Goal: Task Accomplishment & Management: Use online tool/utility

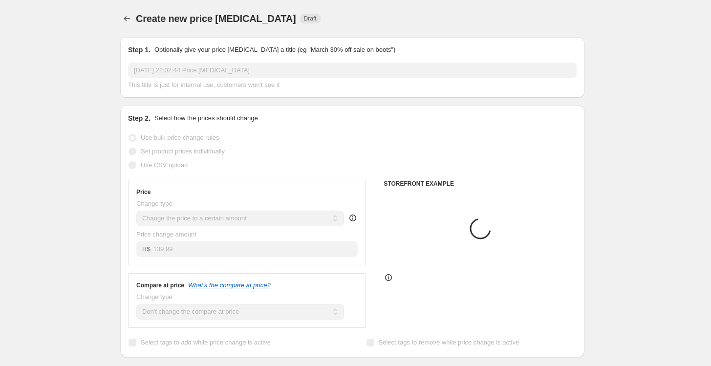
select select "no_change"
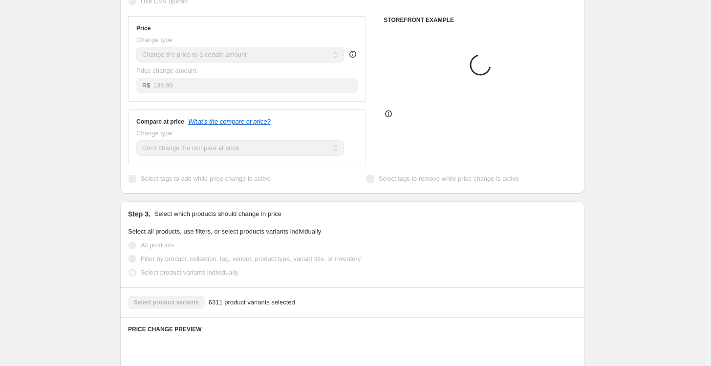
scroll to position [141, 0]
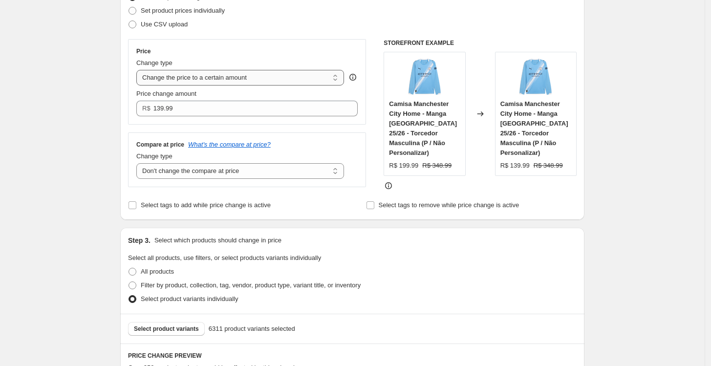
click at [239, 77] on select "Change the price to a certain amount Change the price by a certain amount Chang…" at bounding box center [240, 78] width 208 height 16
select select "percentage"
click at [139, 70] on select "Change the price to a certain amount Change the price by a certain amount Chang…" at bounding box center [240, 78] width 208 height 16
type input "-15"
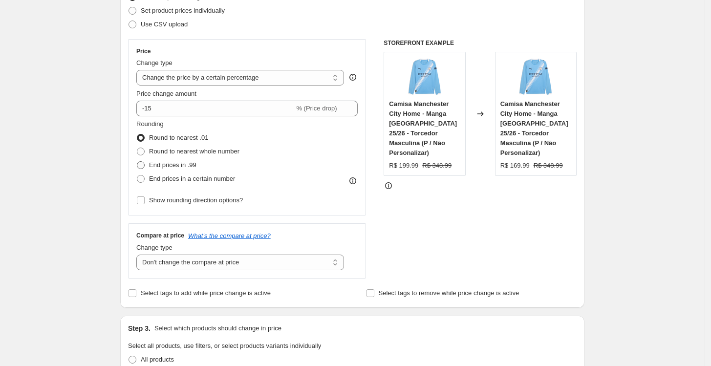
click at [186, 165] on span "End prices in .99" at bounding box center [172, 164] width 47 height 7
click at [137, 162] on input "End prices in .99" at bounding box center [137, 161] width 0 height 0
radio input "true"
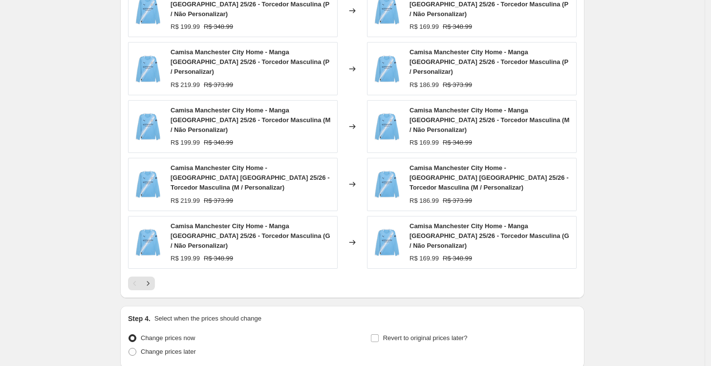
scroll to position [629, 0]
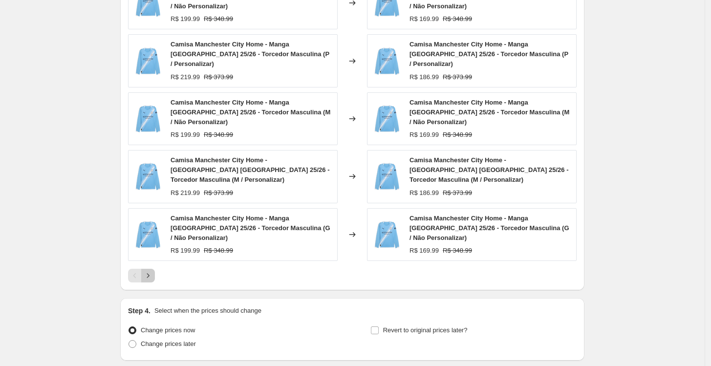
click at [153, 271] on icon "Next" at bounding box center [148, 276] width 10 height 10
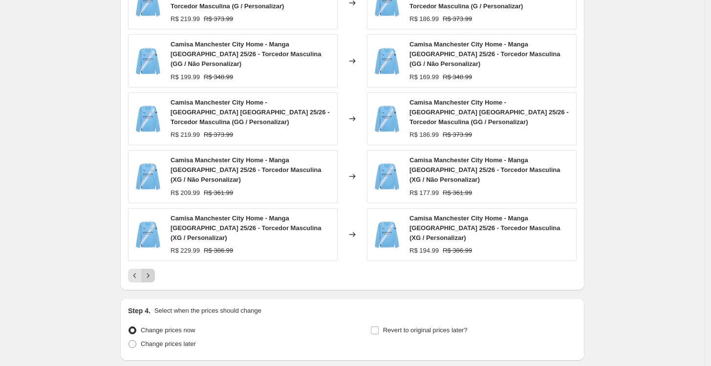
click at [153, 271] on icon "Next" at bounding box center [148, 276] width 10 height 10
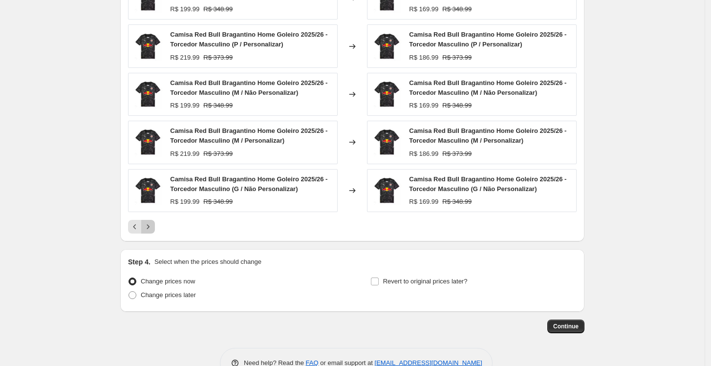
click at [152, 228] on icon "Next" at bounding box center [148, 227] width 10 height 10
click at [149, 224] on icon "Next" at bounding box center [148, 227] width 10 height 10
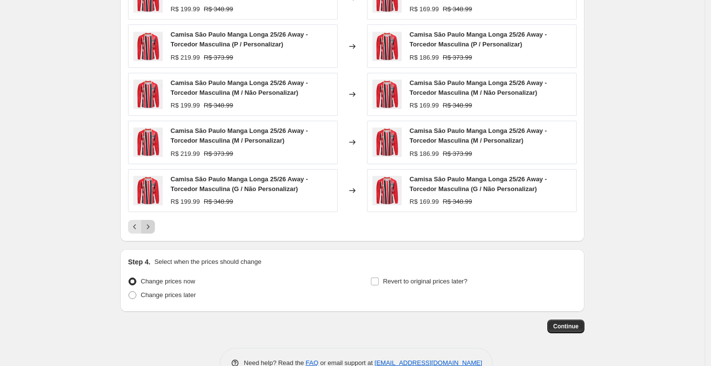
click at [148, 226] on icon "Next" at bounding box center [148, 227] width 10 height 10
click at [151, 229] on icon "Next" at bounding box center [148, 227] width 10 height 10
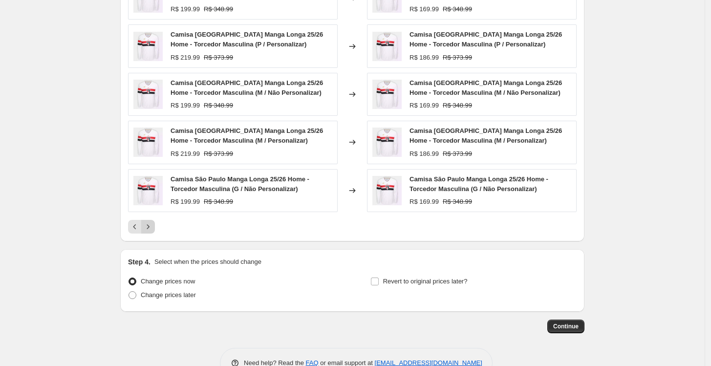
click at [149, 230] on icon "Next" at bounding box center [148, 227] width 10 height 10
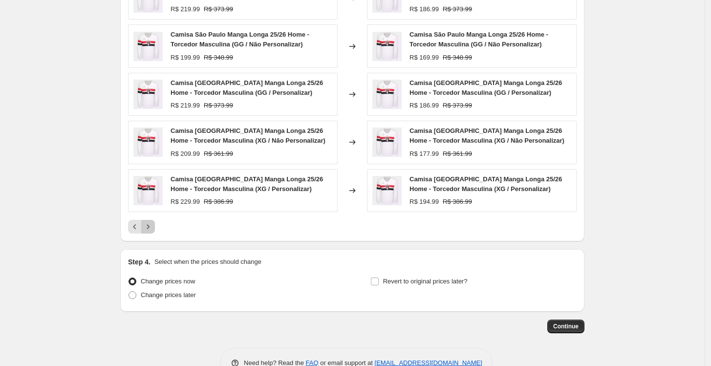
click at [146, 228] on icon "Next" at bounding box center [148, 227] width 10 height 10
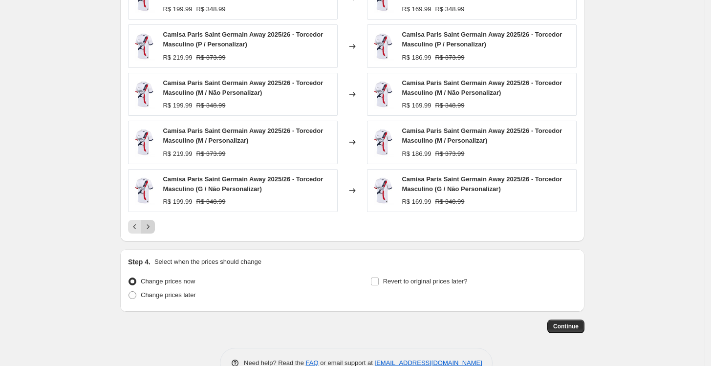
click at [152, 228] on icon "Next" at bounding box center [148, 227] width 10 height 10
click at [155, 228] on button "Next" at bounding box center [148, 227] width 14 height 14
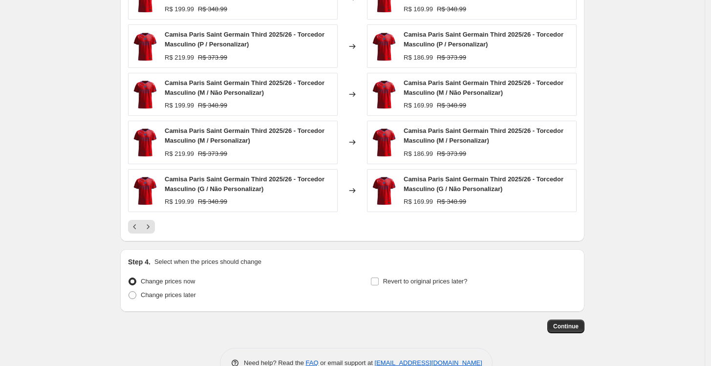
click at [275, 225] on div at bounding box center [352, 227] width 448 height 14
click at [148, 224] on icon "Next" at bounding box center [148, 227] width 10 height 10
click at [152, 224] on icon "Next" at bounding box center [148, 227] width 10 height 10
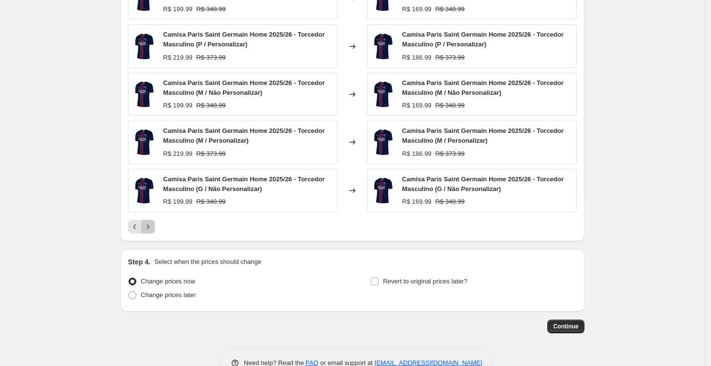
click at [149, 223] on icon "Next" at bounding box center [148, 227] width 10 height 10
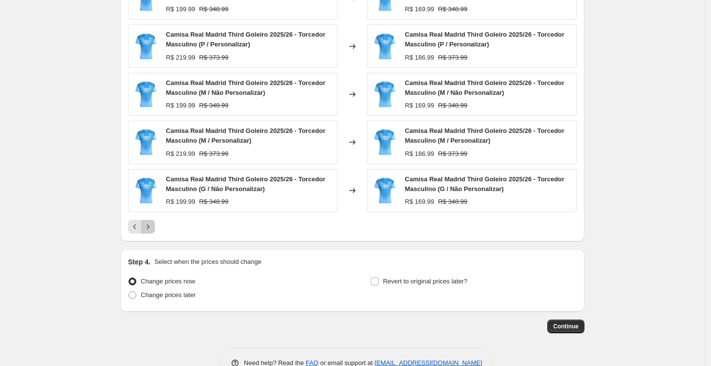
click at [153, 226] on icon "Next" at bounding box center [148, 227] width 10 height 10
click at [153, 227] on icon "Next" at bounding box center [148, 227] width 10 height 10
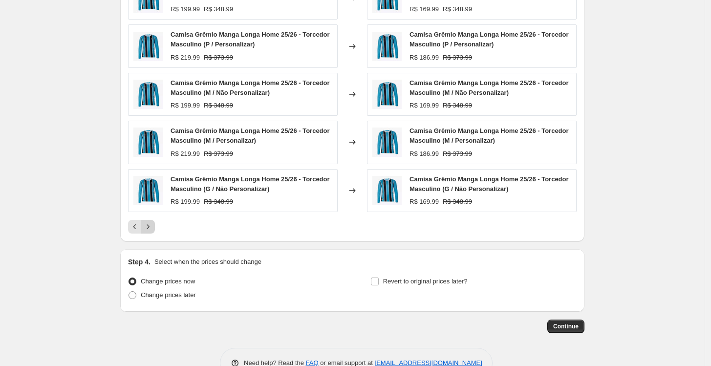
click at [151, 222] on icon "Next" at bounding box center [148, 227] width 10 height 10
click at [153, 221] on button "Next" at bounding box center [148, 227] width 14 height 14
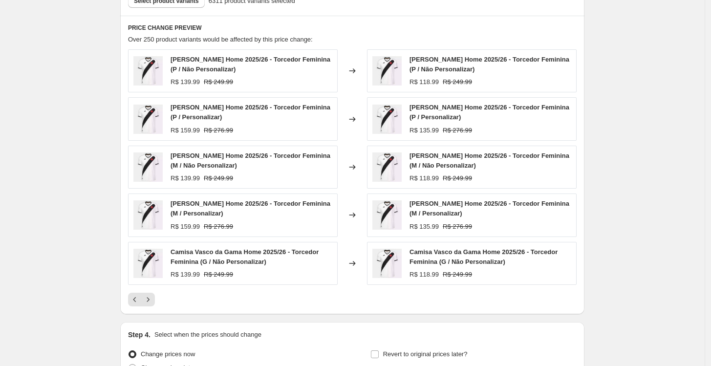
scroll to position [466, 0]
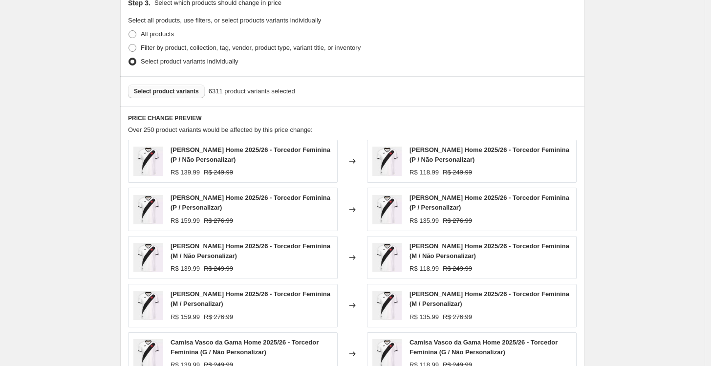
click at [184, 93] on span "Select product variants" at bounding box center [166, 91] width 65 height 8
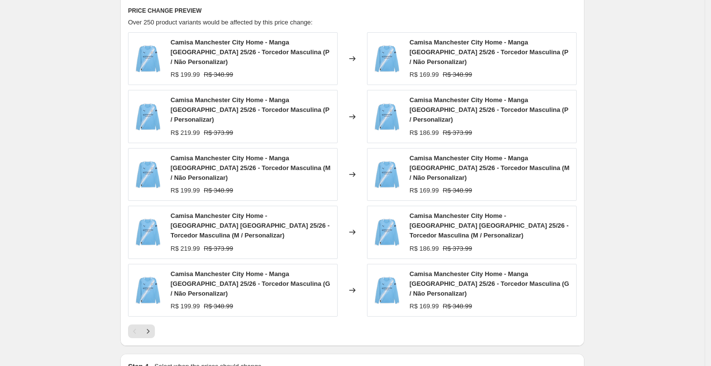
scroll to position [656, 0]
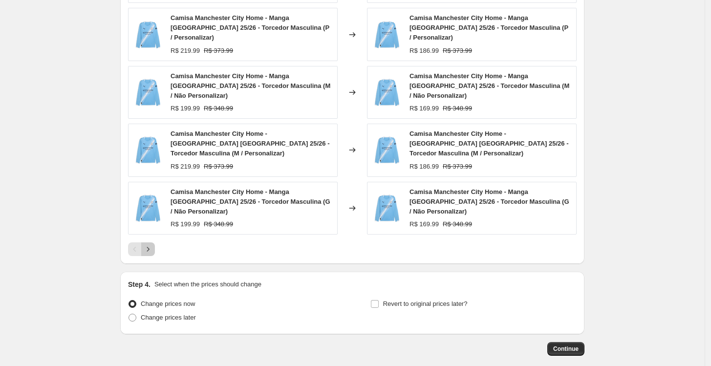
click at [148, 244] on icon "Next" at bounding box center [148, 249] width 10 height 10
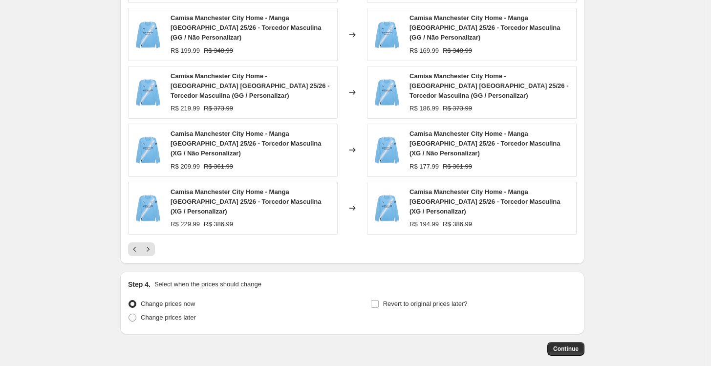
click at [159, 242] on div at bounding box center [352, 249] width 448 height 14
click at [153, 244] on icon "Next" at bounding box center [148, 249] width 10 height 10
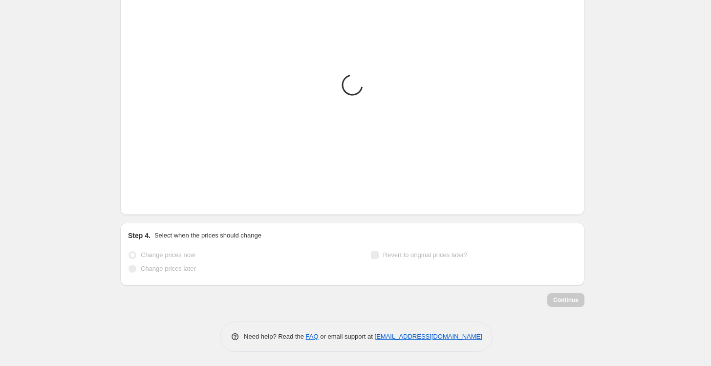
click at [153, 200] on icon "Next" at bounding box center [148, 200] width 10 height 10
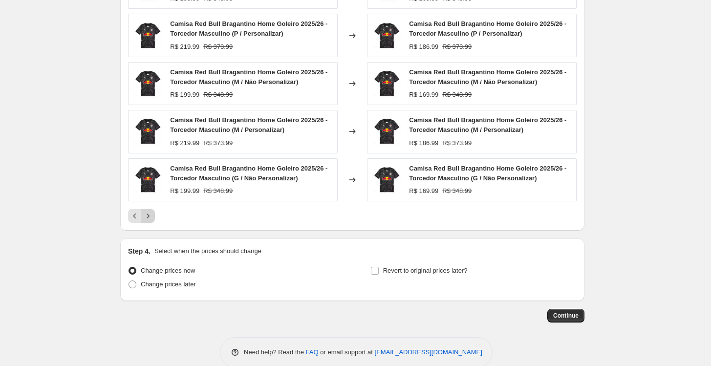
click at [153, 212] on icon "Next" at bounding box center [148, 216] width 10 height 10
click at [154, 212] on div "PRICE CHANGE PREVIEW Over 250 product variants would be affected by this price …" at bounding box center [352, 81] width 464 height 298
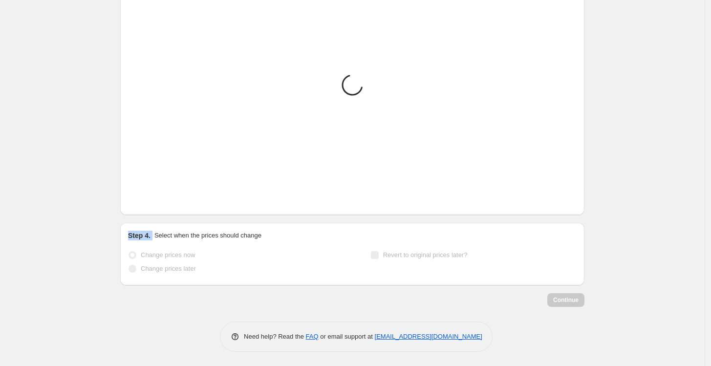
click at [154, 212] on div "PRICE CHANGE PREVIEW Placeholder Loading product variants... Loading... Placeho…" at bounding box center [352, 73] width 464 height 283
click at [153, 210] on div "PRICE CHANGE PREVIEW Placeholder Loading product variants... Loading... Placeho…" at bounding box center [352, 73] width 464 height 283
click at [149, 206] on button "Next" at bounding box center [148, 200] width 14 height 14
click at [149, 204] on icon "Next" at bounding box center [148, 200] width 10 height 10
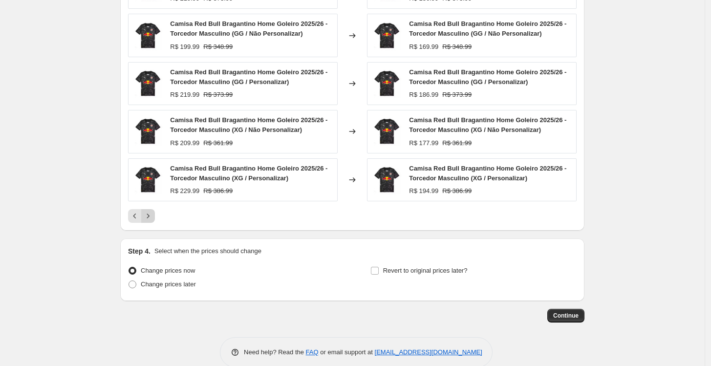
click at [148, 213] on icon "Next" at bounding box center [148, 216] width 10 height 10
click at [153, 217] on icon "Next" at bounding box center [148, 216] width 10 height 10
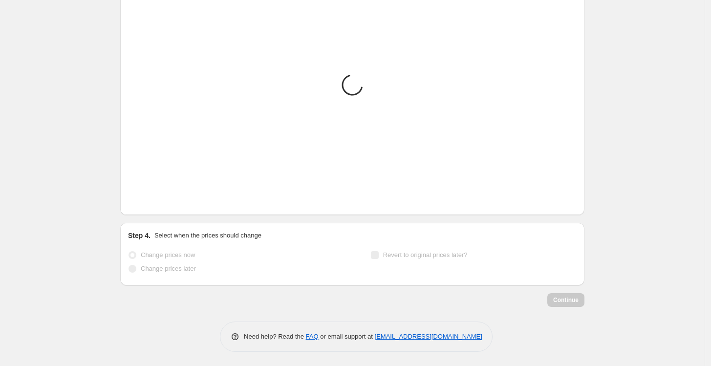
click at [149, 203] on icon "Next" at bounding box center [148, 200] width 10 height 10
click at [151, 203] on icon "Next" at bounding box center [148, 200] width 10 height 10
click at [153, 202] on icon "Next" at bounding box center [148, 200] width 10 height 10
click at [155, 201] on button "Next" at bounding box center [148, 200] width 14 height 14
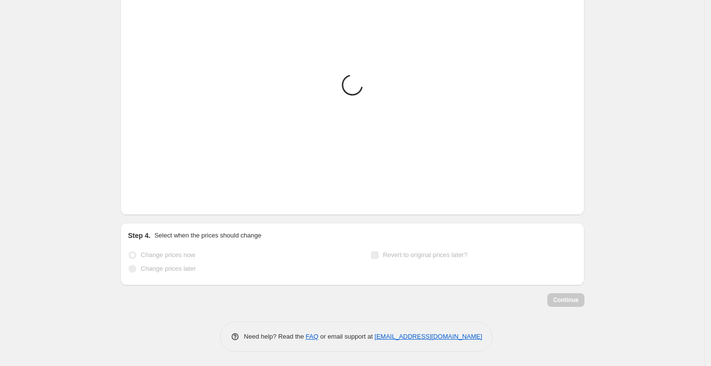
click at [167, 200] on div at bounding box center [352, 200] width 448 height 14
click at [158, 202] on div at bounding box center [352, 200] width 448 height 14
click at [153, 202] on icon "Next" at bounding box center [148, 200] width 10 height 10
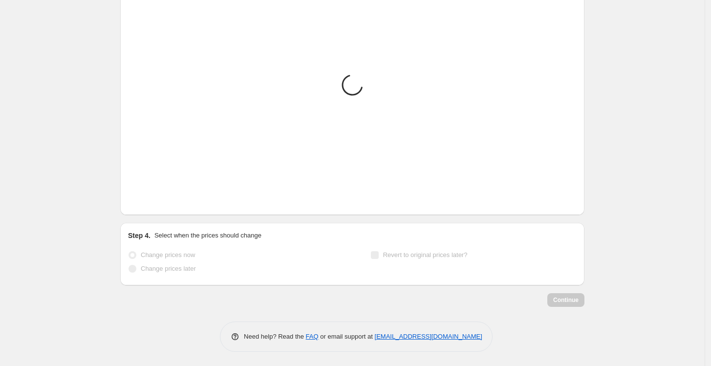
click at [153, 202] on icon "Next" at bounding box center [148, 200] width 10 height 10
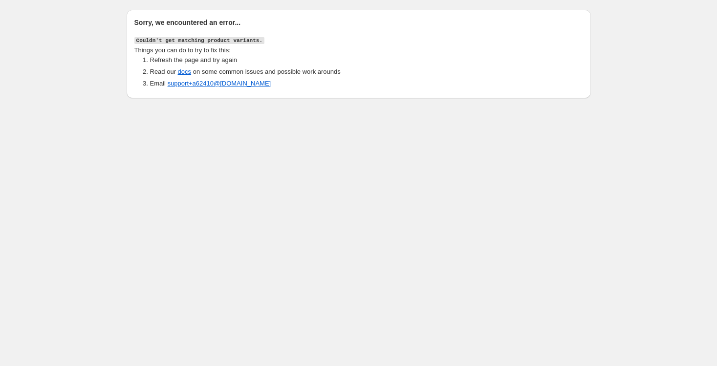
click at [153, 202] on body "Sorry, we encountered an error... Couldn't get matching product variants. Thing…" at bounding box center [358, 183] width 717 height 366
click at [116, 68] on div "Sorry, we encountered an error... Couldn't get matching product variants. Thing…" at bounding box center [359, 51] width 488 height 102
click at [51, 50] on div "Sorry, we encountered an error... Couldn't get matching product variants. Thing…" at bounding box center [358, 51] width 717 height 102
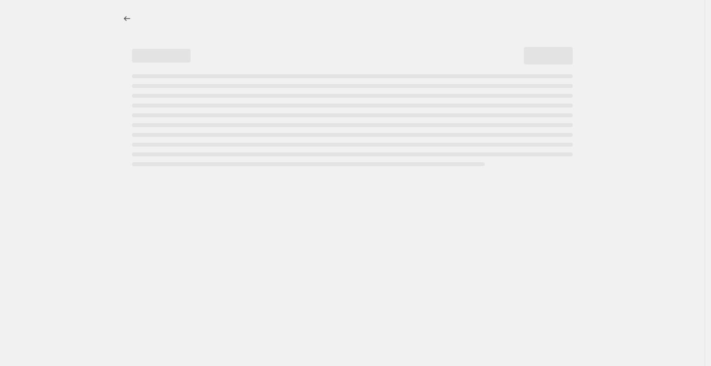
select select "percentage"
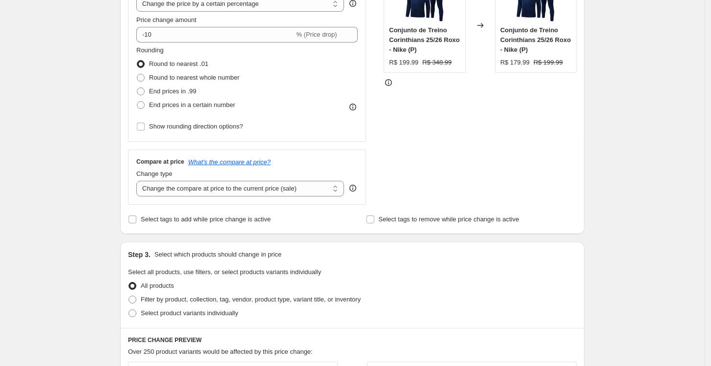
scroll to position [54, 0]
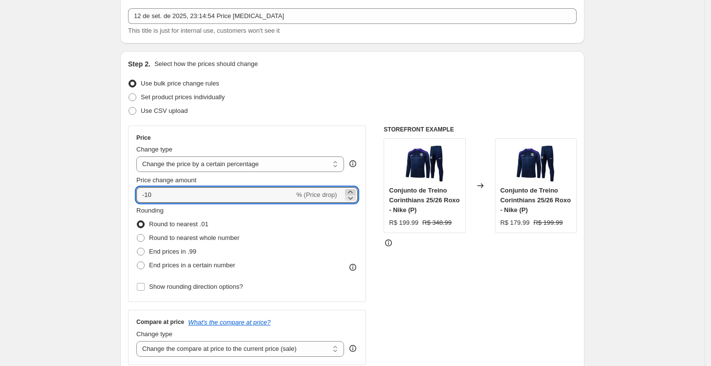
click at [351, 191] on icon at bounding box center [350, 192] width 10 height 10
click at [351, 200] on icon at bounding box center [350, 198] width 10 height 10
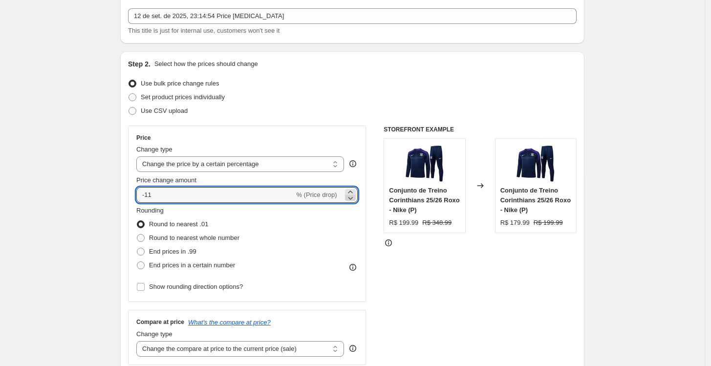
click at [351, 200] on icon at bounding box center [350, 198] width 10 height 10
type input "-15"
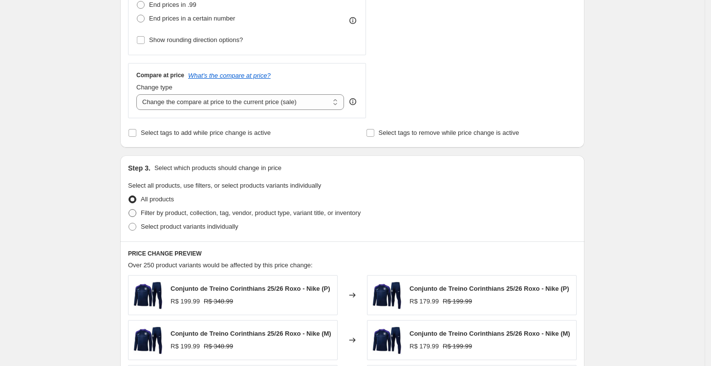
scroll to position [325, 0]
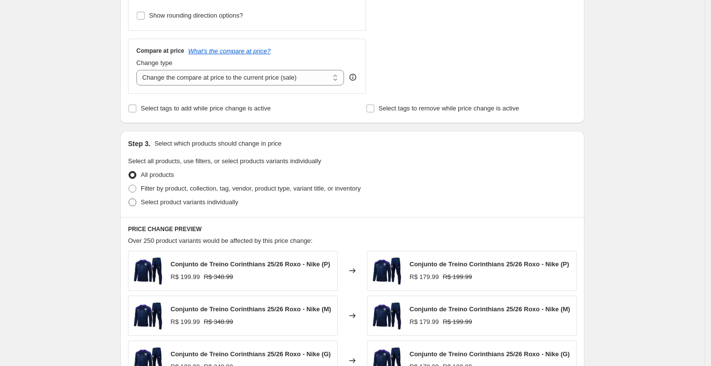
click at [177, 202] on span "Select product variants individually" at bounding box center [189, 201] width 97 height 7
click at [129, 199] on input "Select product variants individually" at bounding box center [128, 198] width 0 height 0
radio input "true"
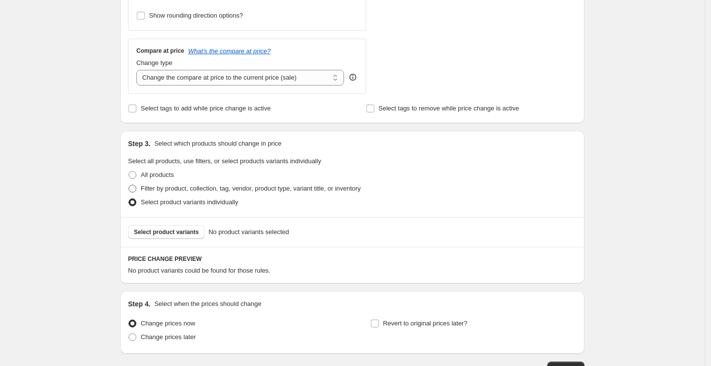
click at [184, 191] on span "Filter by product, collection, tag, vendor, product type, variant title, or inv…" at bounding box center [251, 188] width 220 height 7
click at [129, 185] on input "Filter by product, collection, tag, vendor, product type, variant title, or inv…" at bounding box center [128, 185] width 0 height 0
radio input "true"
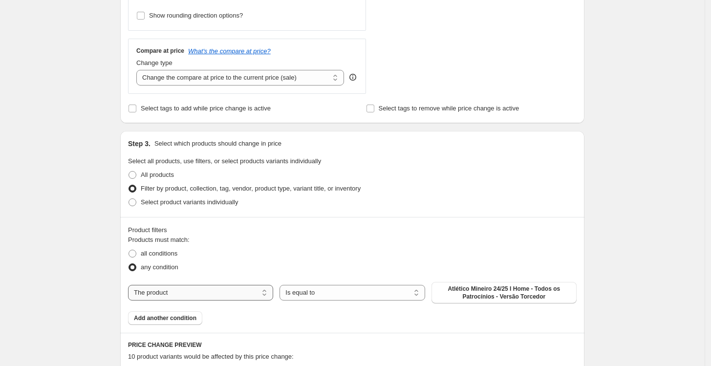
click at [239, 290] on select "The product The product's collection The product's tag The product's vendor The…" at bounding box center [200, 293] width 145 height 16
click at [130, 285] on select "The product The product's collection The product's tag The product's vendor The…" at bounding box center [200, 293] width 145 height 16
click at [391, 287] on select "Is equal to Is not equal to" at bounding box center [351, 293] width 145 height 16
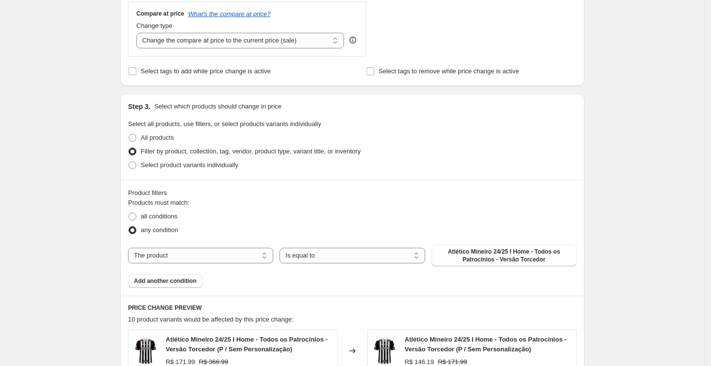
scroll to position [380, 0]
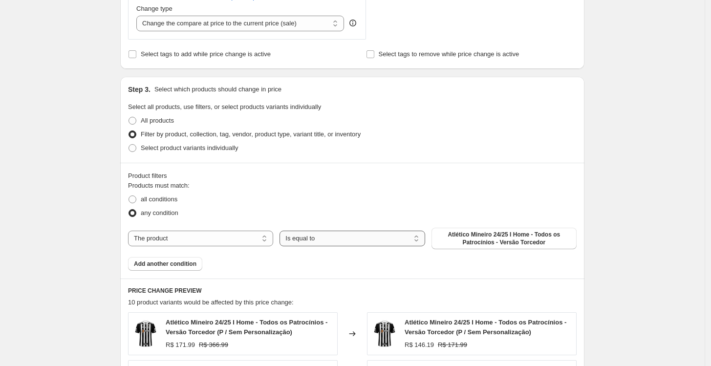
click at [311, 245] on select "Is equal to Is not equal to" at bounding box center [351, 239] width 145 height 16
click at [282, 231] on select "Is equal to Is not equal to" at bounding box center [351, 239] width 145 height 16
click at [450, 243] on span "Atlético Mineiro 24/25 I Home - Todos os Patrocínios - Versão Torcedor" at bounding box center [503, 239] width 133 height 16
click at [160, 200] on span "all conditions" at bounding box center [159, 198] width 37 height 7
click at [129, 196] on input "all conditions" at bounding box center [128, 195] width 0 height 0
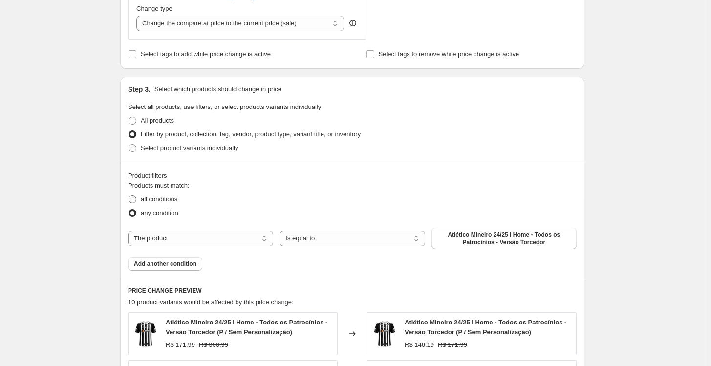
radio input "true"
click at [232, 242] on select "The product The product's collection The product's tag The product's vendor The…" at bounding box center [200, 239] width 145 height 16
select select "title"
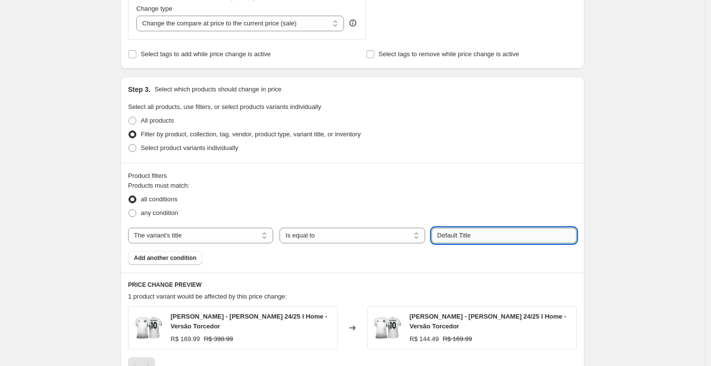
click at [461, 236] on input "Default Title" at bounding box center [503, 236] width 145 height 16
drag, startPoint x: 506, startPoint y: 233, endPoint x: 403, endPoint y: 229, distance: 102.2
click at [403, 229] on div "The product The product's collection The product's tag The product's vendor The…" at bounding box center [352, 236] width 448 height 16
type input "torcedor"
click at [456, 214] on div "any condition" at bounding box center [352, 213] width 448 height 14
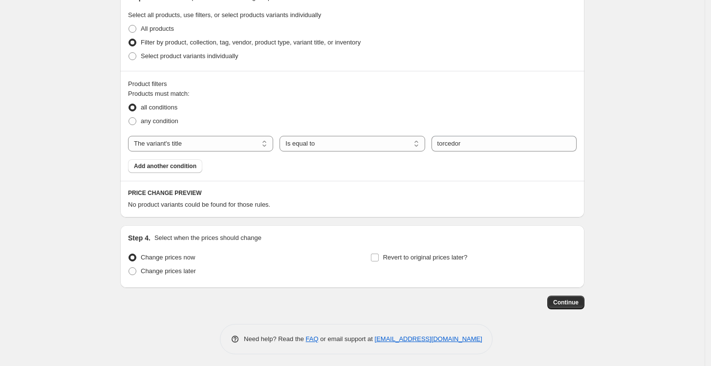
scroll to position [474, 0]
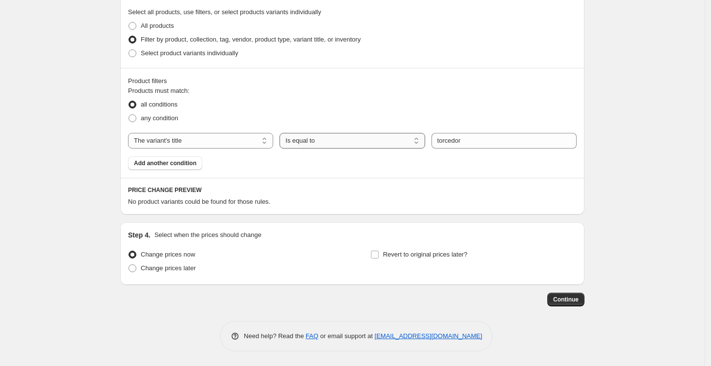
click at [350, 141] on select "Is equal to Is not equal to Contains" at bounding box center [351, 141] width 145 height 16
select select "contains"
click at [295, 170] on div "Product filters Products must match: all conditions any condition The product T…" at bounding box center [352, 123] width 464 height 110
click at [173, 119] on span "any condition" at bounding box center [160, 117] width 38 height 7
click at [129, 115] on input "any condition" at bounding box center [128, 114] width 0 height 0
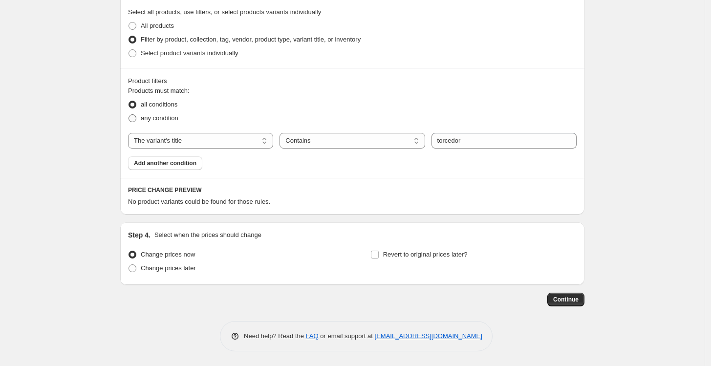
radio input "true"
click at [281, 168] on div "Products must match: all conditions any condition The product The product's col…" at bounding box center [352, 128] width 448 height 84
click at [245, 142] on select "The product The product's collection The product's tag The product's vendor The…" at bounding box center [200, 141] width 145 height 16
select select "tag"
select select "equal"
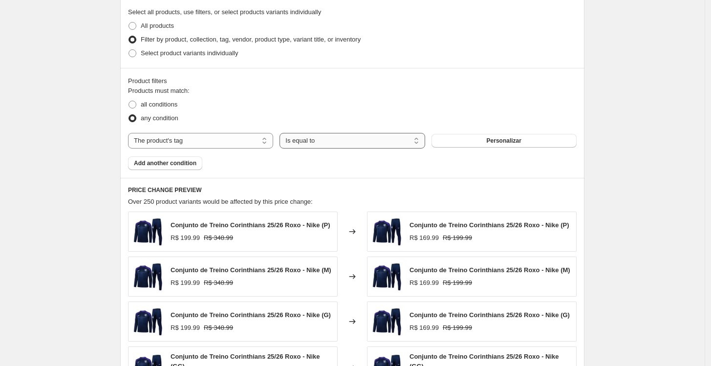
click at [364, 145] on select "Is equal to Is not equal to" at bounding box center [351, 141] width 145 height 16
click at [506, 117] on div "any condition" at bounding box center [352, 118] width 448 height 14
click at [499, 144] on span "Personalizar" at bounding box center [504, 141] width 35 height 8
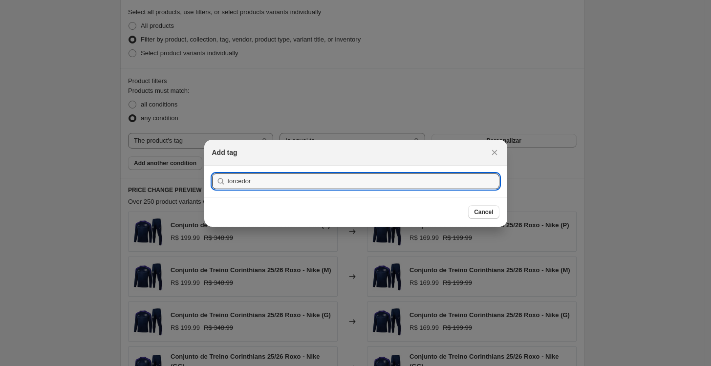
click at [212, 166] on button "Submit" at bounding box center [226, 171] width 28 height 10
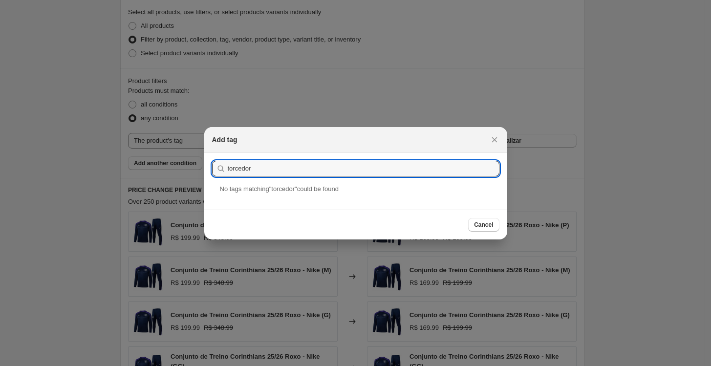
drag, startPoint x: 321, startPoint y: 173, endPoint x: 17, endPoint y: 140, distance: 306.6
click at [212, 153] on button "Submit" at bounding box center [226, 158] width 28 height 10
type input "[GEOGRAPHIC_DATA]"
click at [212, 153] on button "Submit" at bounding box center [226, 158] width 28 height 10
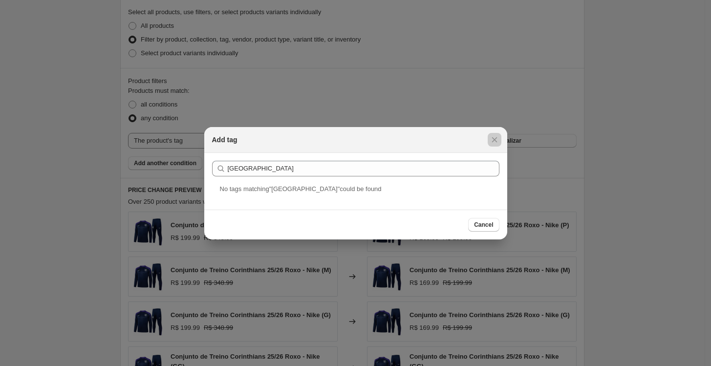
click at [67, 185] on div at bounding box center [355, 183] width 711 height 366
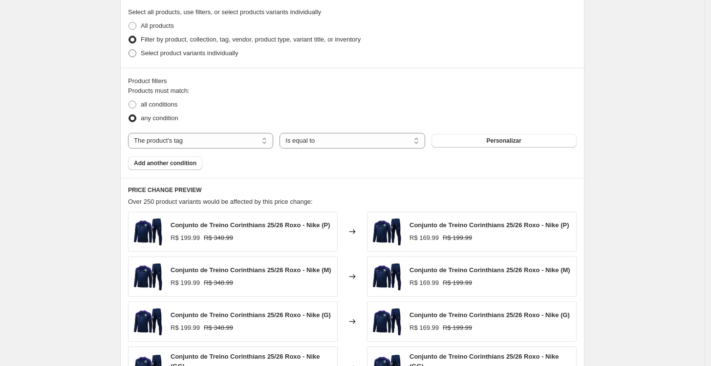
click at [200, 56] on span "Select product variants individually" at bounding box center [189, 52] width 97 height 7
click at [129, 50] on input "Select product variants individually" at bounding box center [128, 49] width 0 height 0
radio input "true"
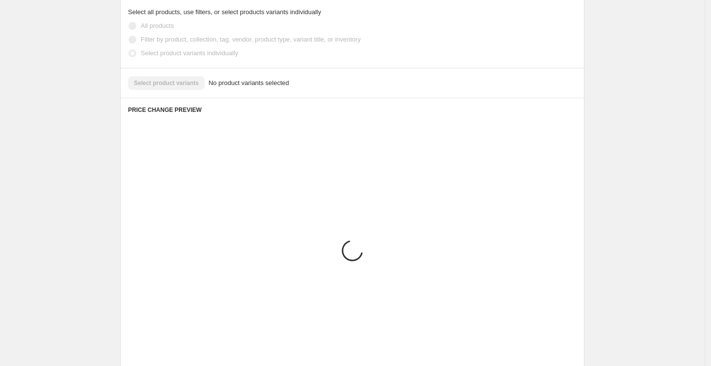
scroll to position [394, 0]
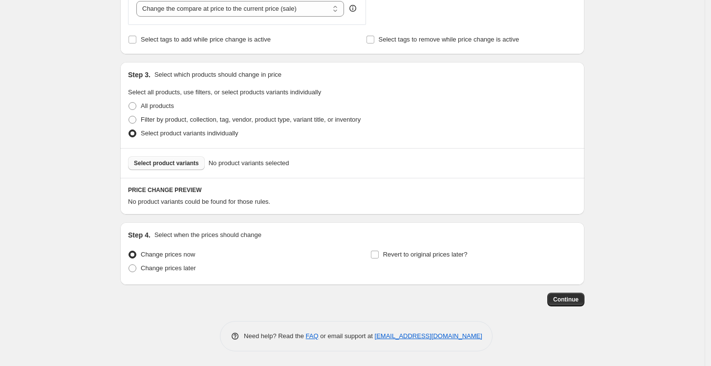
click at [176, 165] on span "Select product variants" at bounding box center [166, 163] width 65 height 8
